Goal: Find contact information: Obtain details needed to contact an individual or organization

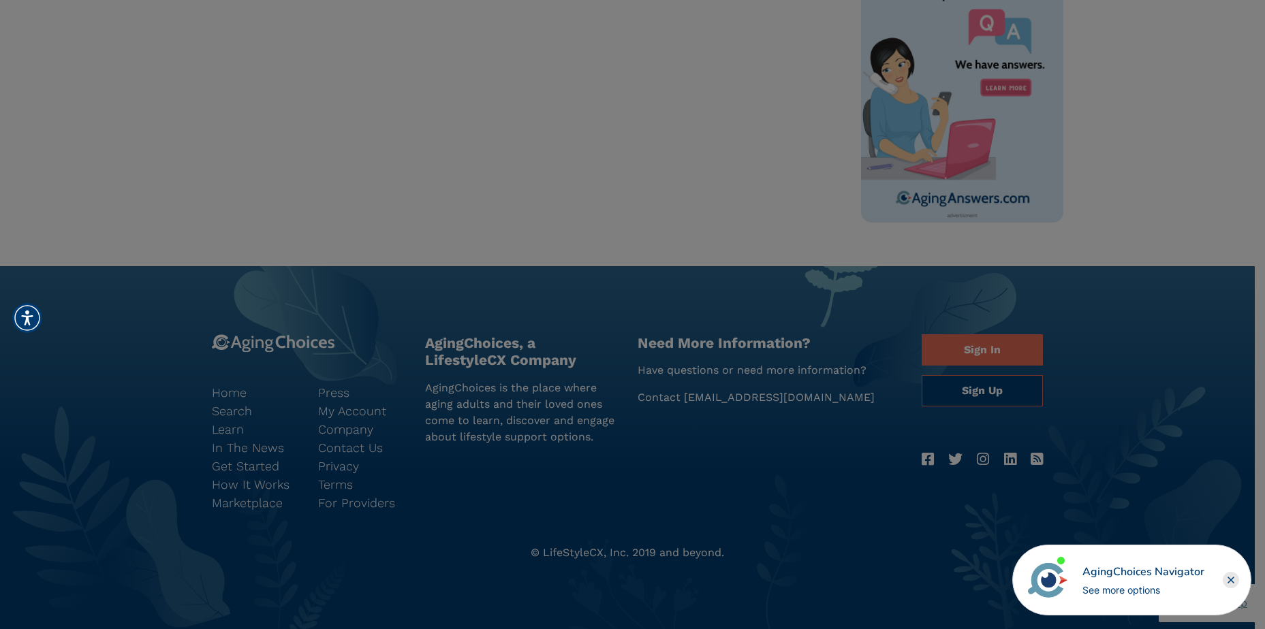
scroll to position [490, 0]
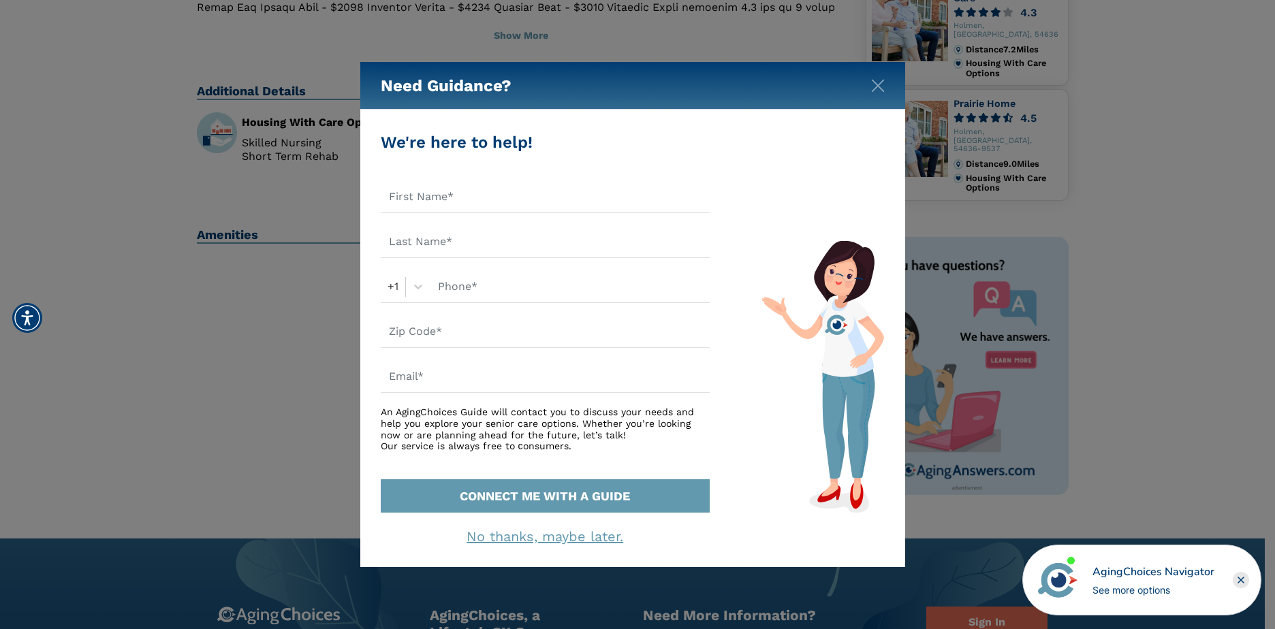
click at [874, 74] on div "Need Guidance?" at bounding box center [632, 86] width 545 height 48
click at [876, 80] on img "Close" at bounding box center [878, 86] width 14 height 14
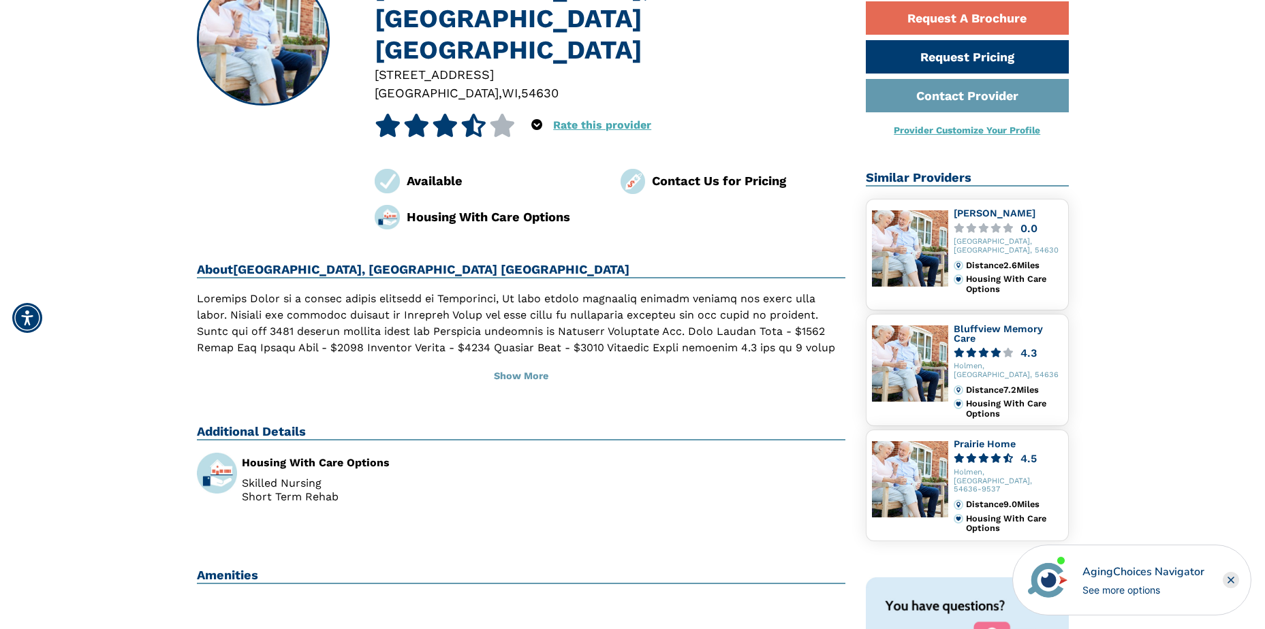
scroll to position [0, 0]
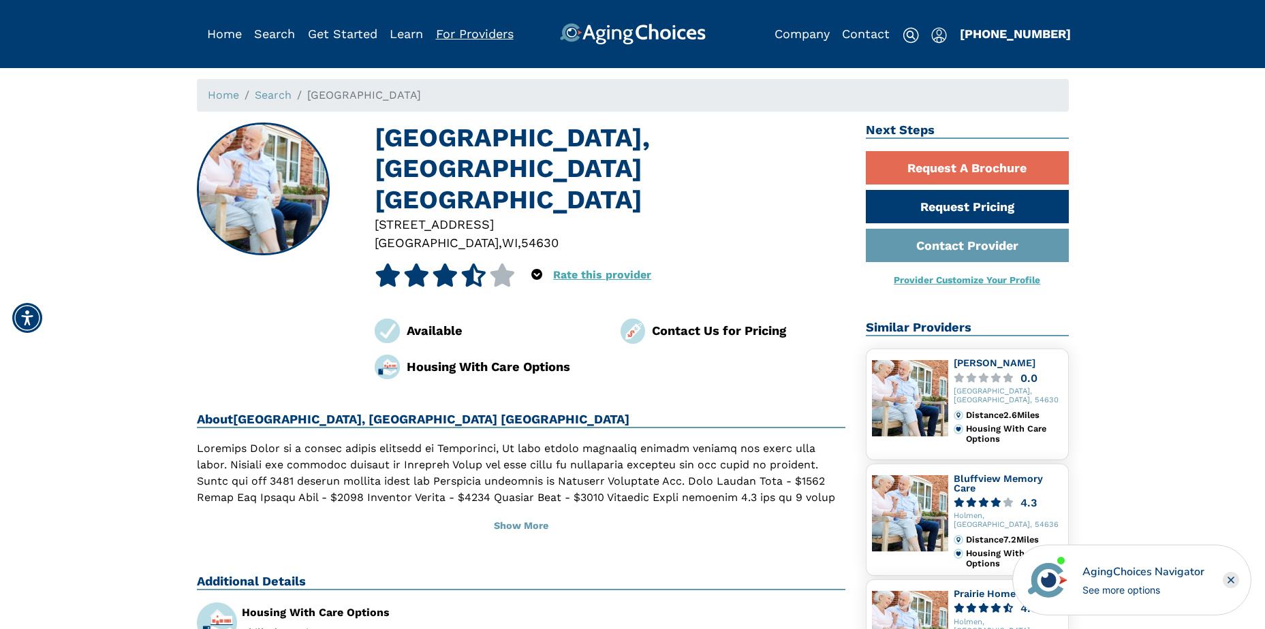
click at [488, 30] on link "For Providers" at bounding box center [475, 34] width 78 height 14
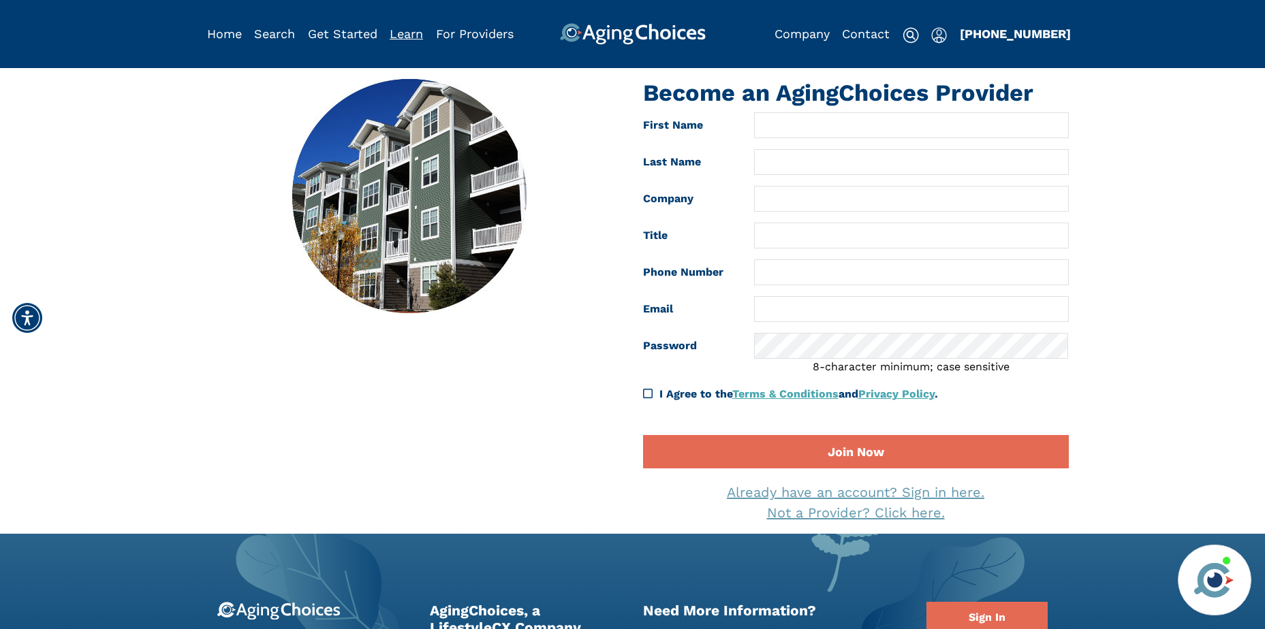
click at [406, 31] on link "Learn" at bounding box center [406, 34] width 33 height 14
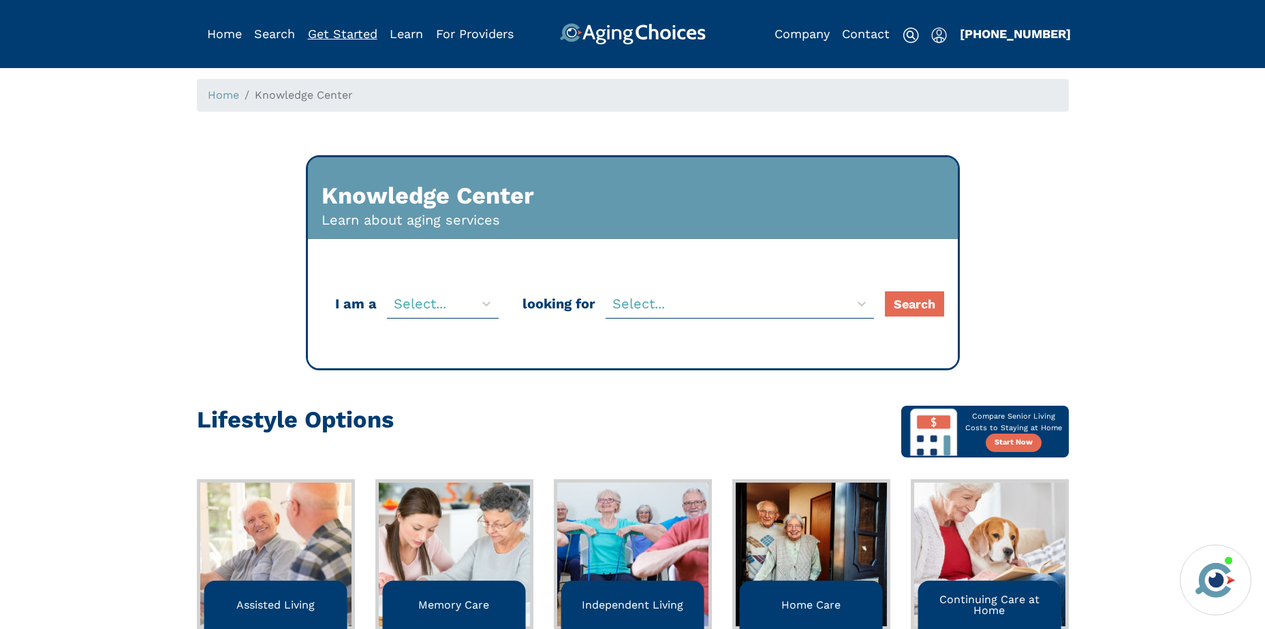
click at [353, 29] on link "Get Started" at bounding box center [342, 34] width 69 height 14
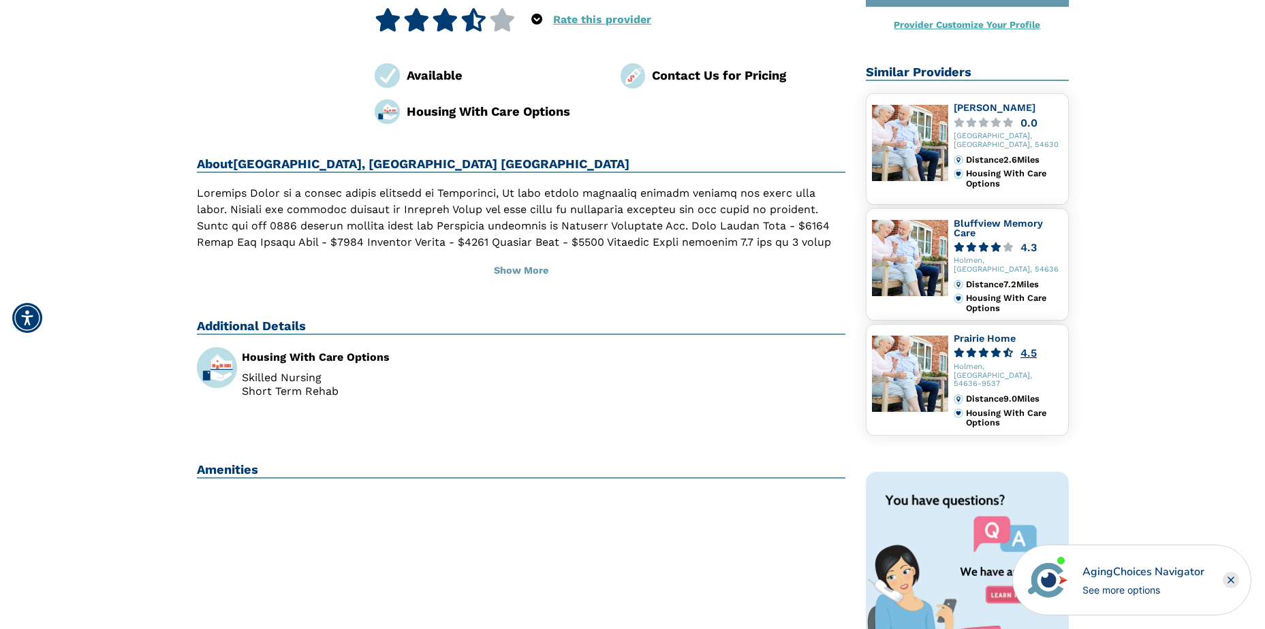
scroll to position [272, 0]
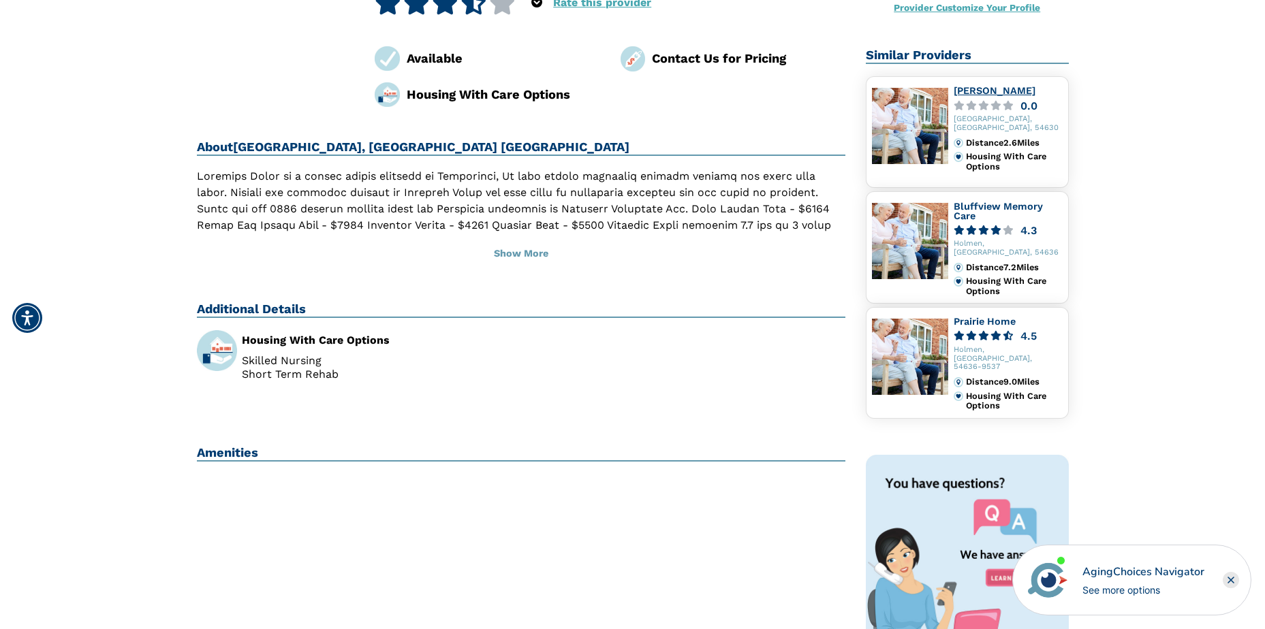
click at [977, 92] on link "[PERSON_NAME]" at bounding box center [994, 90] width 82 height 11
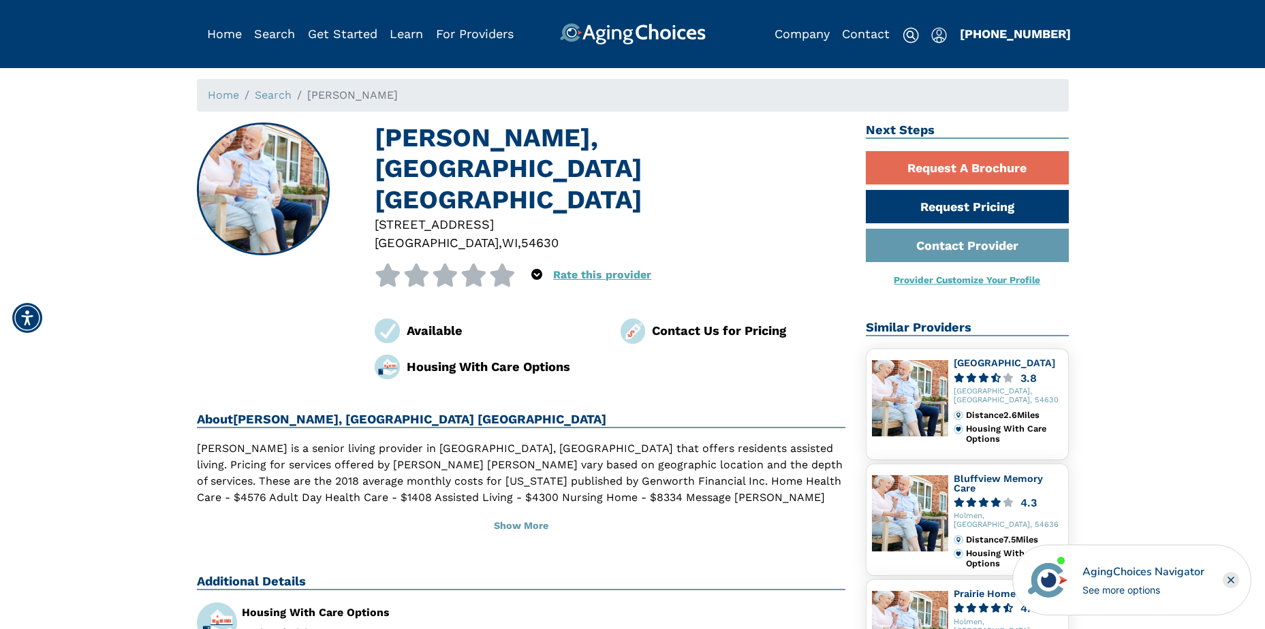
drag, startPoint x: 361, startPoint y: 162, endPoint x: 532, endPoint y: 164, distance: 170.9
click at [532, 164] on div "[PERSON_NAME], [GEOGRAPHIC_DATA] [GEOGRAPHIC_DATA] [STREET_ADDRESS] 0 out of 5 …" at bounding box center [521, 251] width 649 height 257
copy div "[STREET_ADDRESS]"
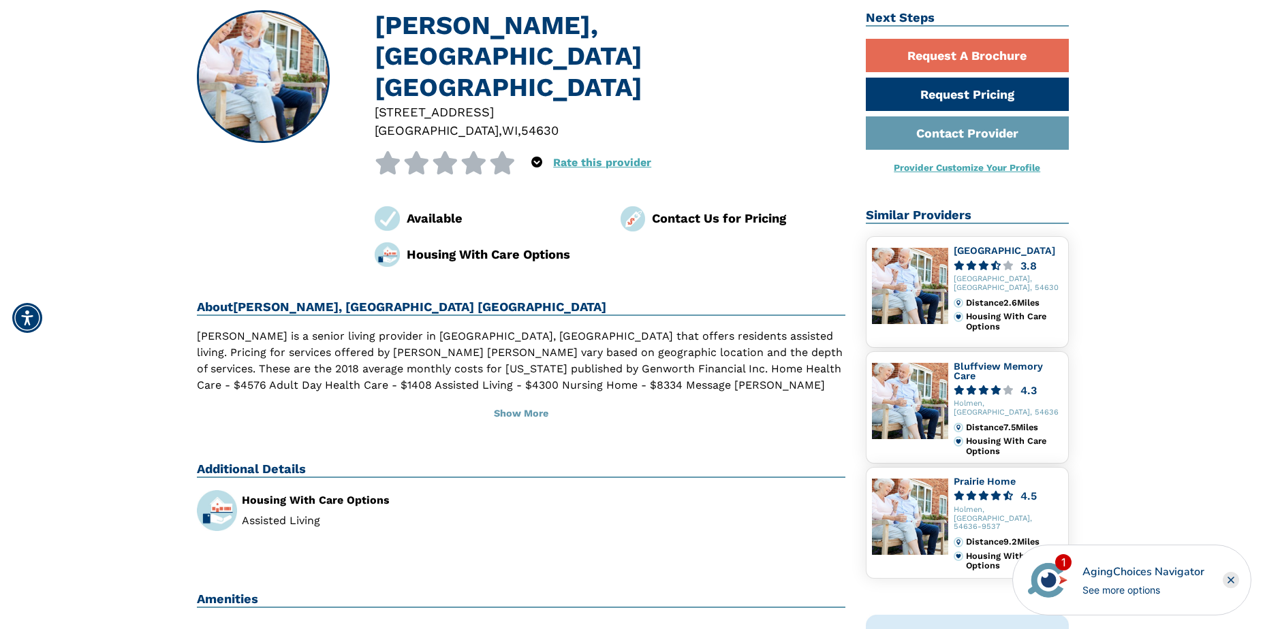
scroll to position [136, 0]
